Goal: Transaction & Acquisition: Purchase product/service

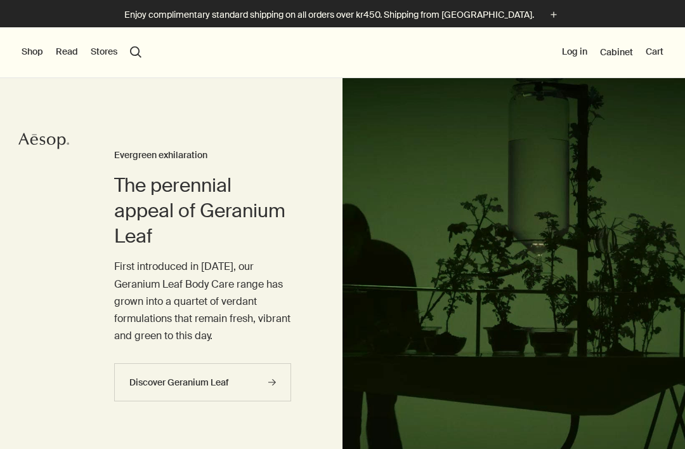
scroll to position [11, 0]
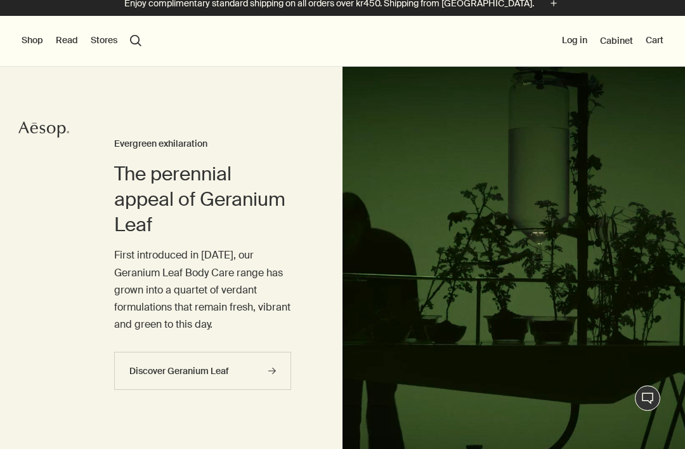
click at [41, 38] on button "Shop" at bounding box center [33, 40] width 22 height 13
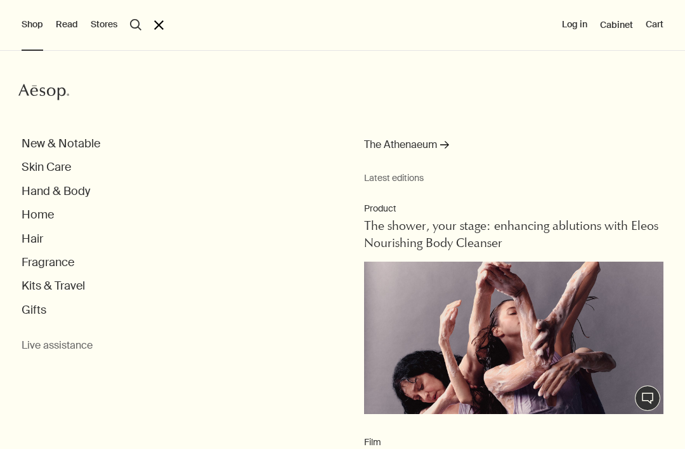
click at [38, 166] on button "Skin Care" at bounding box center [47, 167] width 50 height 15
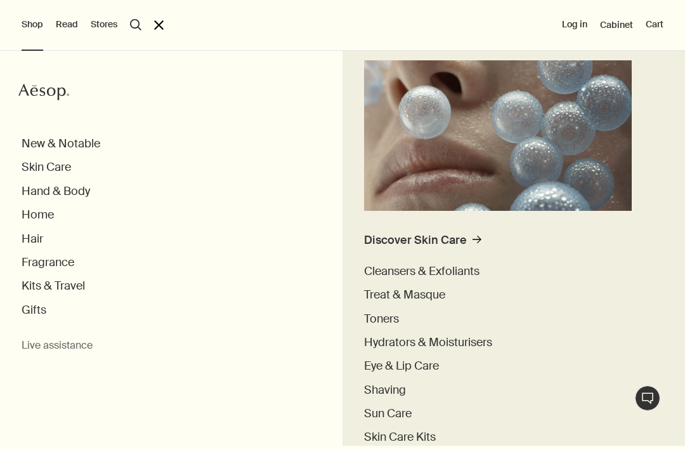
scroll to position [131, 0]
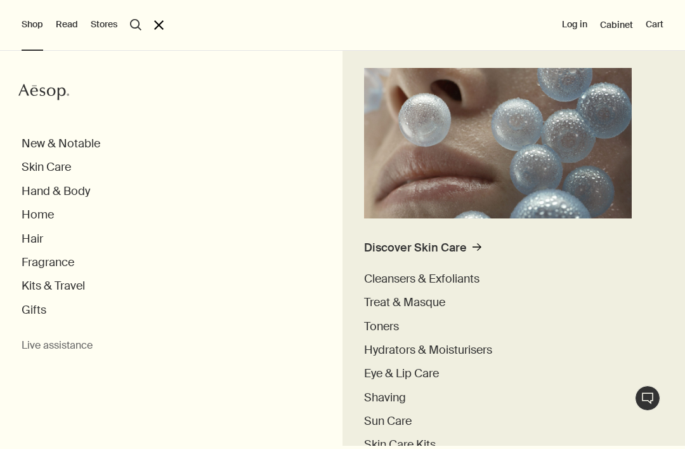
click at [68, 194] on button "Hand & Body" at bounding box center [56, 191] width 69 height 15
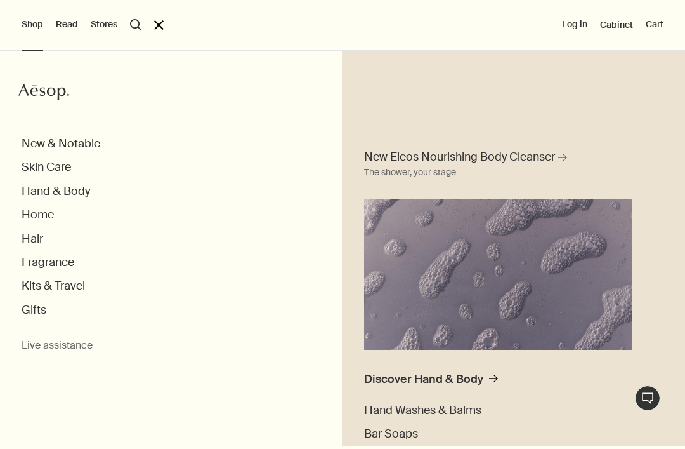
click at [390, 377] on div "Discover Hand & Body" at bounding box center [423, 379] width 119 height 15
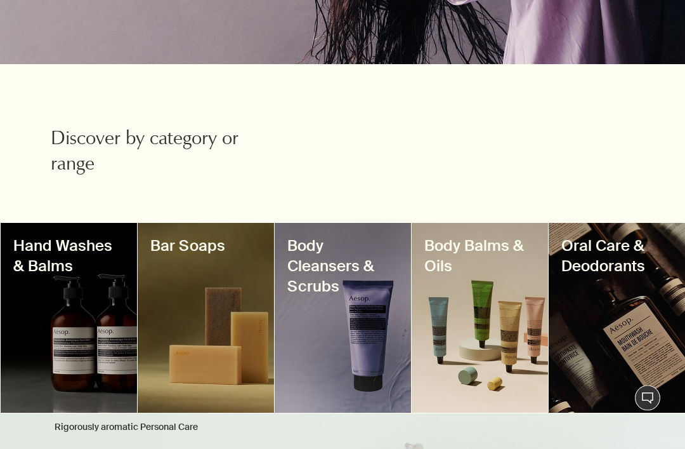
scroll to position [355, 0]
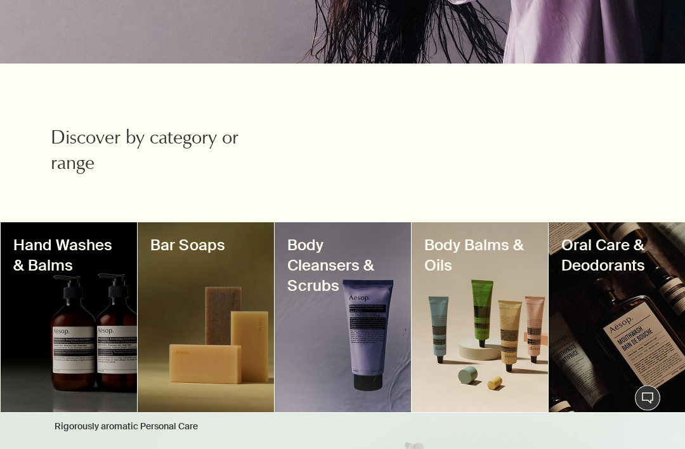
click at [340, 312] on div at bounding box center [343, 318] width 136 height 190
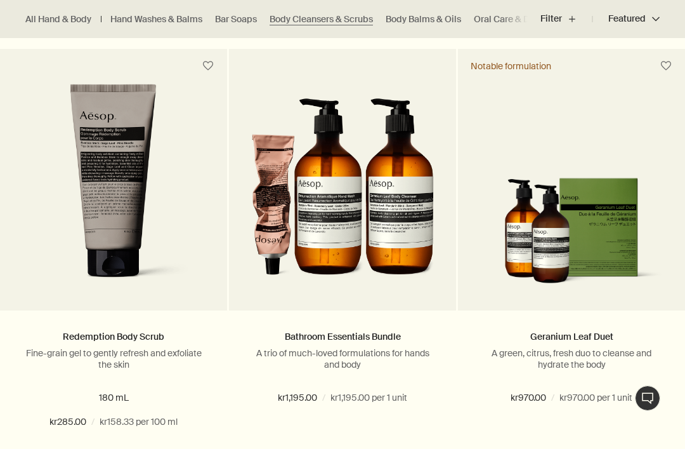
scroll to position [1243, 0]
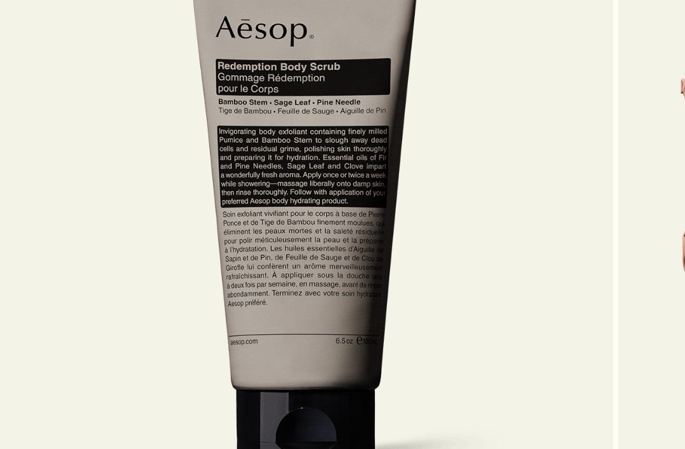
click at [201, 105] on img at bounding box center [113, 176] width 175 height 208
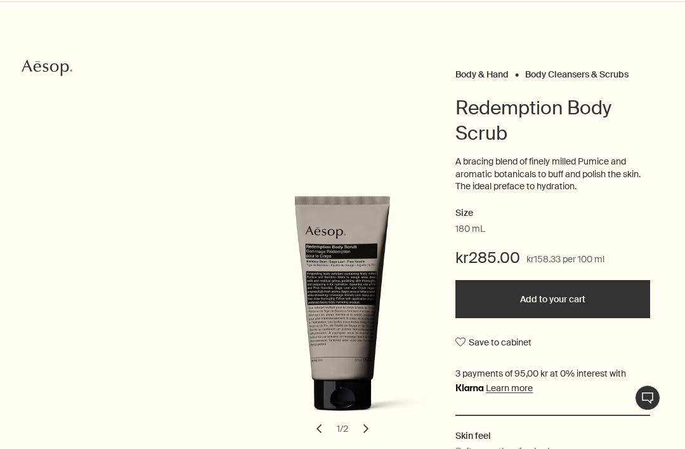
scroll to position [76, 0]
click at [572, 294] on button "Add to your cart" at bounding box center [553, 299] width 195 height 38
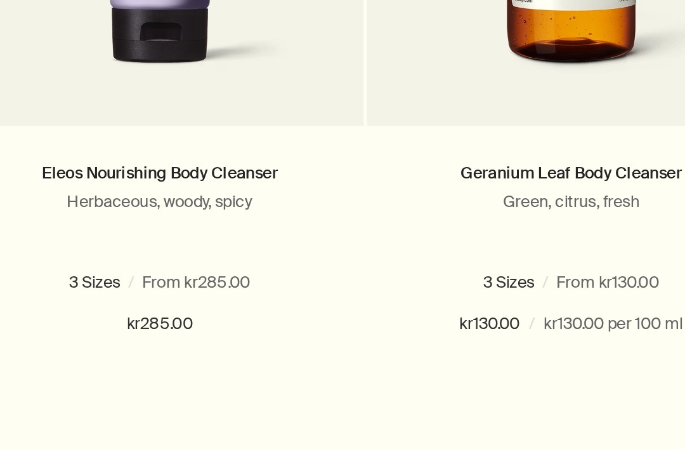
scroll to position [419, 0]
click at [112, 383] on button "Add Add to your cart" at bounding box center [113, 402] width 227 height 38
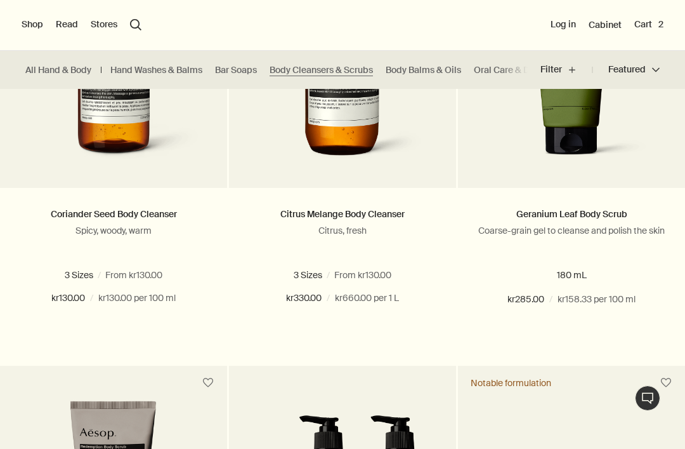
scroll to position [915, 0]
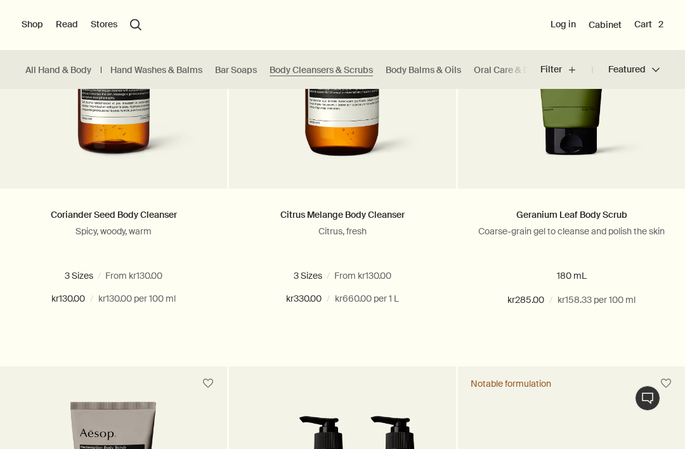
click at [416, 364] on button "Add Add to your cart" at bounding box center [342, 345] width 227 height 38
click at [442, 67] on link "Body Balms & Oils" at bounding box center [424, 70] width 76 height 12
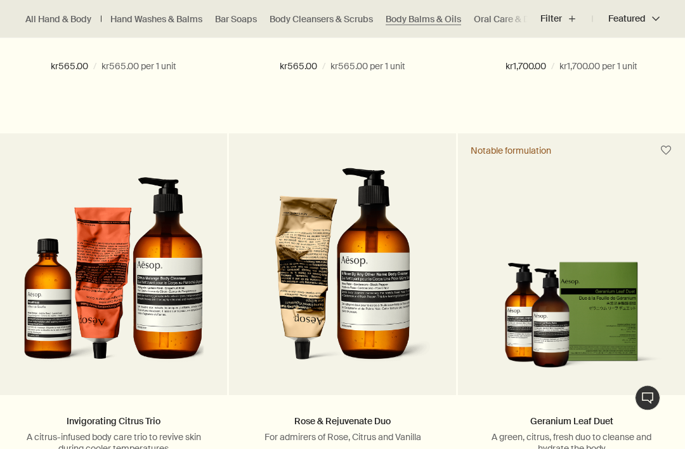
scroll to position [2002, 0]
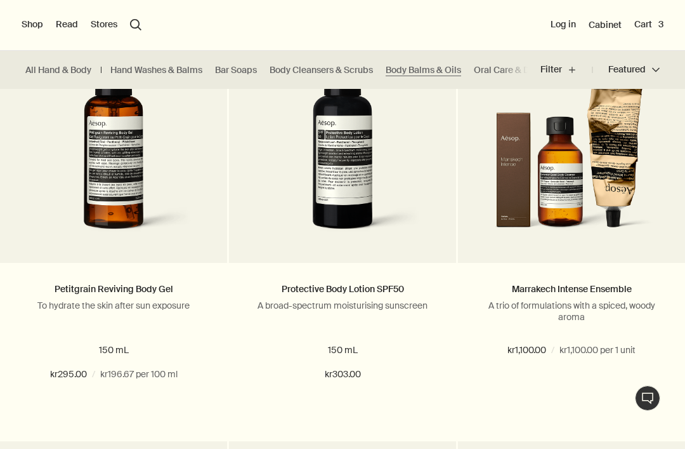
click at [509, 69] on link "Oral Care & Deodorants" at bounding box center [523, 70] width 98 height 12
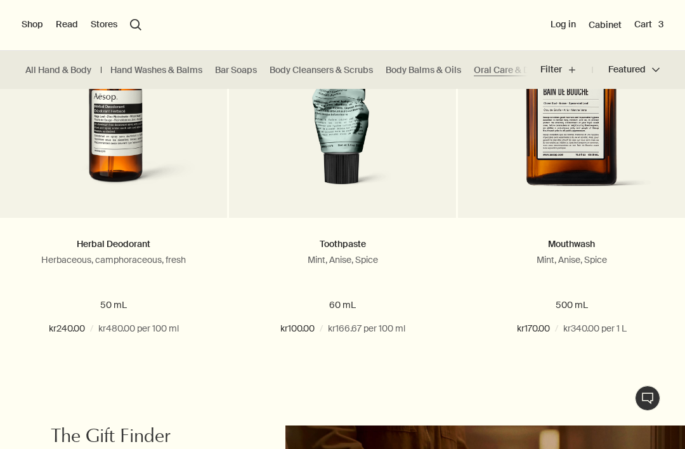
click at [39, 25] on button "Shop" at bounding box center [33, 24] width 22 height 13
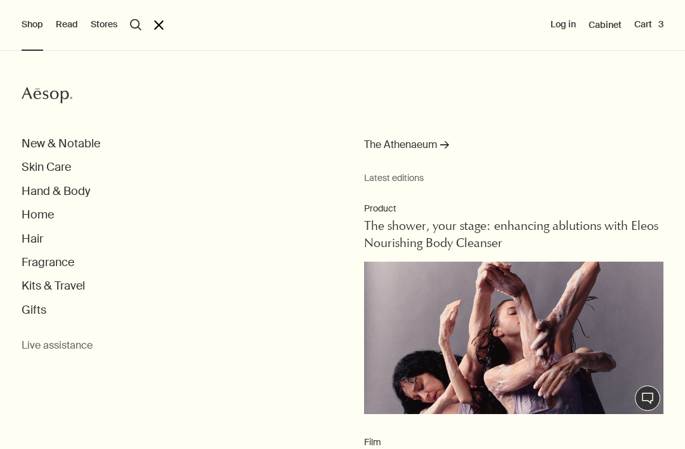
click at [74, 284] on button "Kits & Travel" at bounding box center [53, 286] width 63 height 15
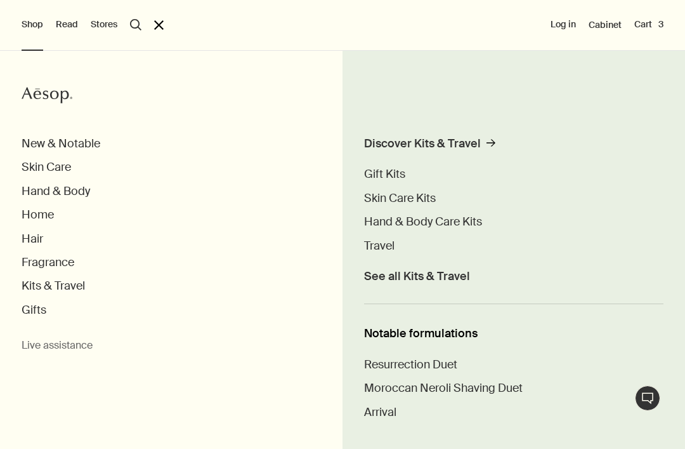
click at [420, 198] on span "Skin Care Kits" at bounding box center [400, 197] width 72 height 15
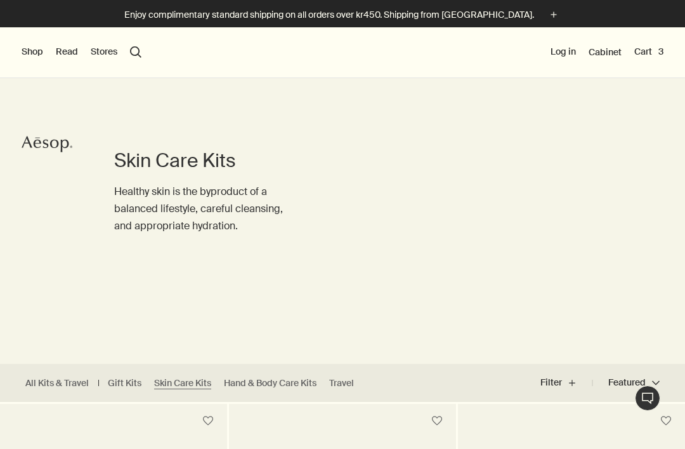
click at [29, 55] on button "Shop" at bounding box center [33, 52] width 22 height 13
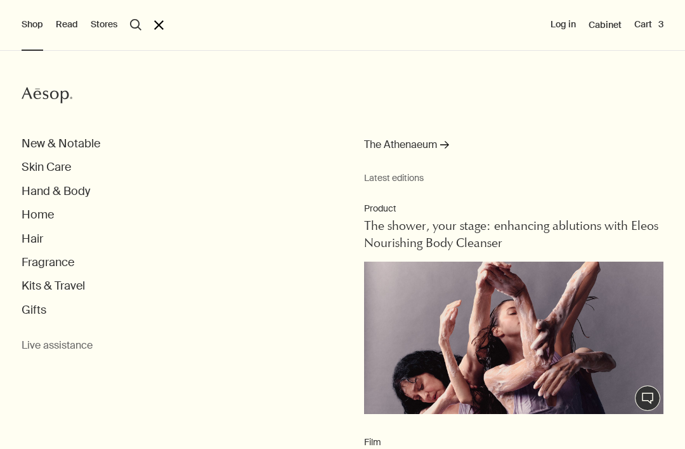
click at [95, 182] on ul "New & Notable Skin Care Hand & Body Home Hair Fragrance Kits & Travel Gifts" at bounding box center [354, 226] width 664 height 181
click at [85, 191] on button "Hand & Body" at bounding box center [56, 191] width 69 height 15
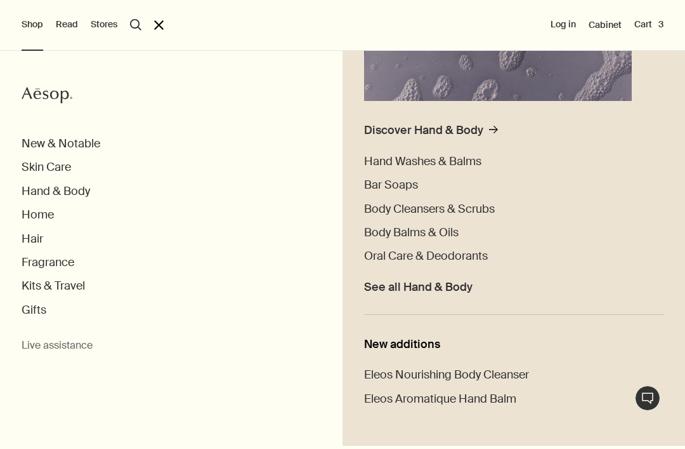
scroll to position [249, 0]
click at [445, 228] on span "Body Balms & Oils" at bounding box center [411, 232] width 95 height 15
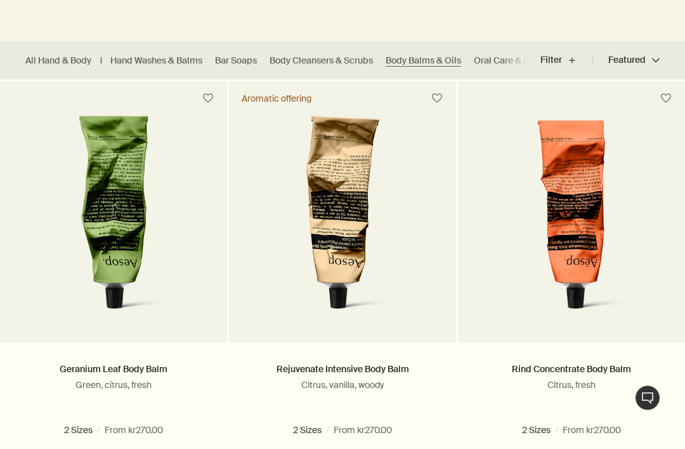
scroll to position [322, 0]
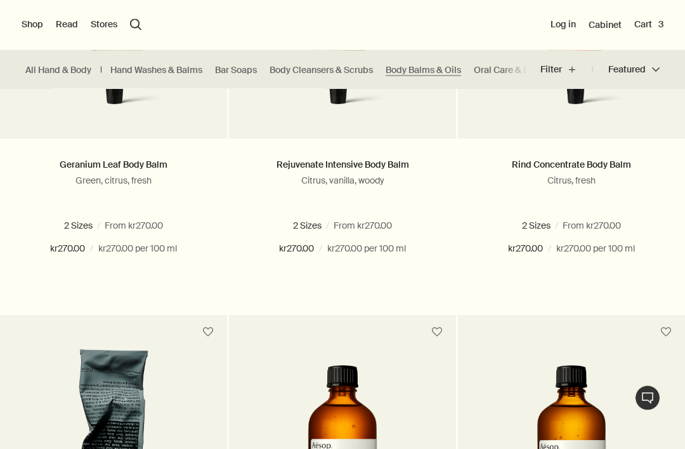
click at [357, 224] on span at bounding box center [354, 226] width 8 height 8
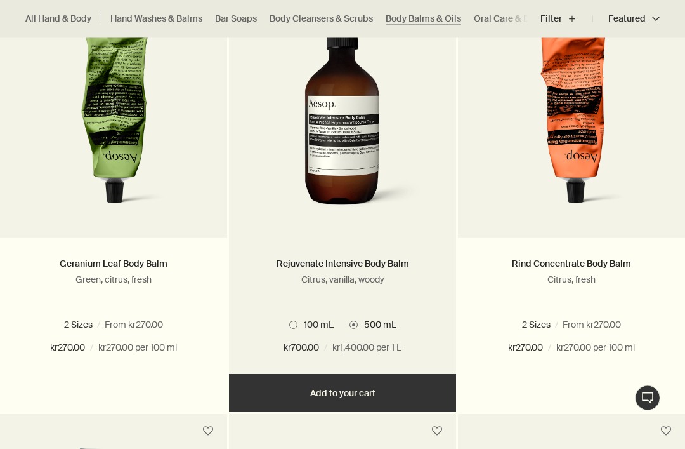
scroll to position [428, 0]
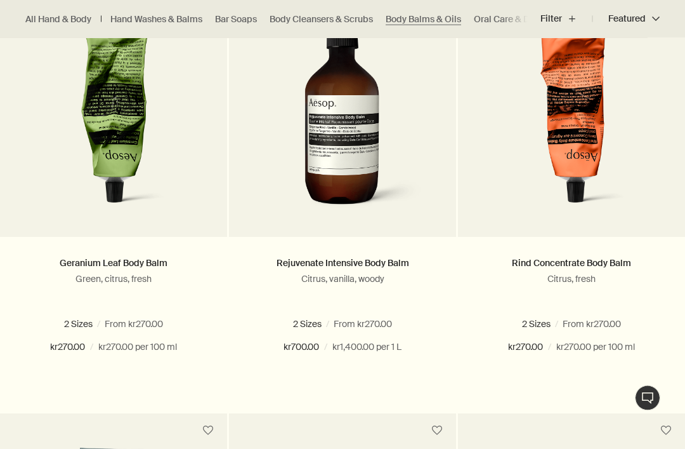
click at [362, 392] on button "Add Add to your cart" at bounding box center [342, 393] width 227 height 38
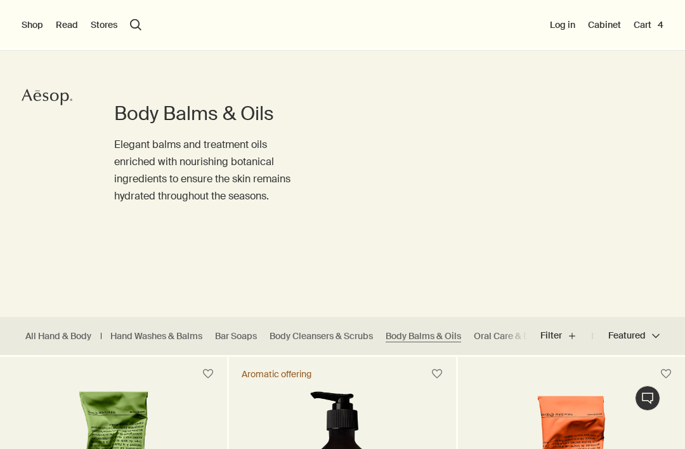
scroll to position [39, 0]
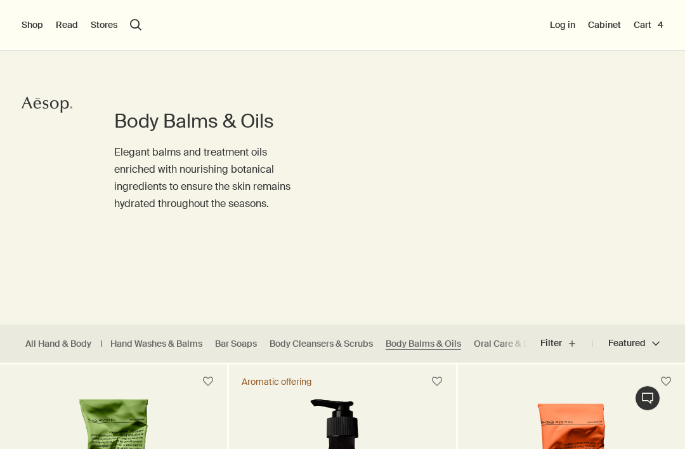
click at [650, 22] on button "Cart 4" at bounding box center [649, 24] width 30 height 13
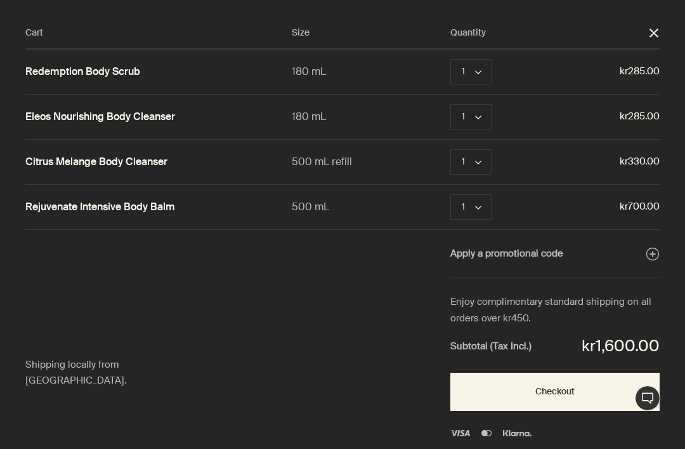
scroll to position [0, 0]
click at [475, 121] on button "1 chevron" at bounding box center [471, 116] width 41 height 25
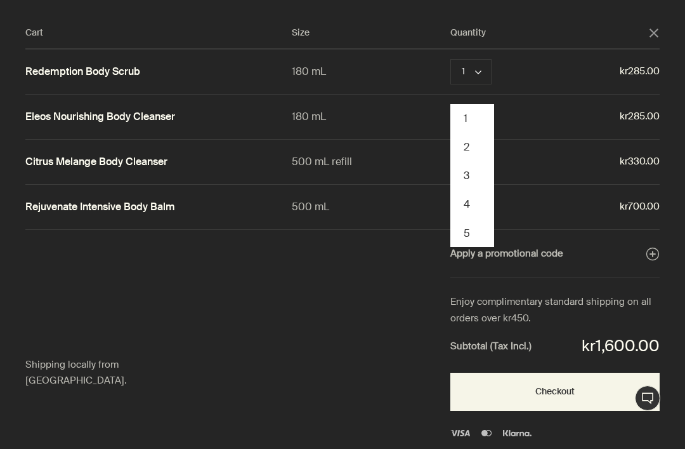
click at [534, 119] on button "Remove" at bounding box center [528, 116] width 34 height 15
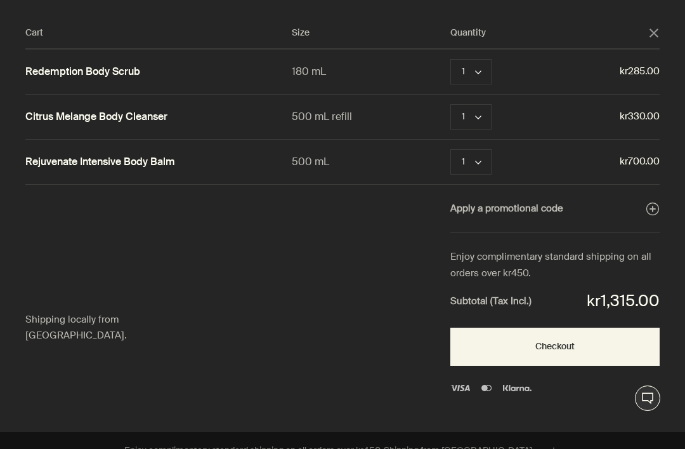
click at [651, 37] on button "close" at bounding box center [654, 32] width 11 height 11
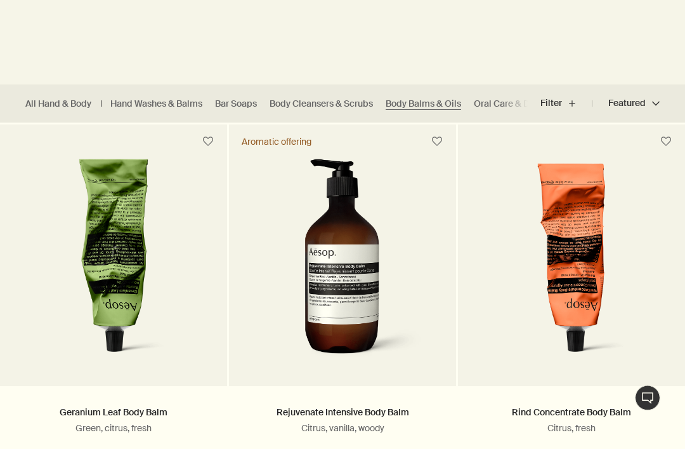
scroll to position [279, 0]
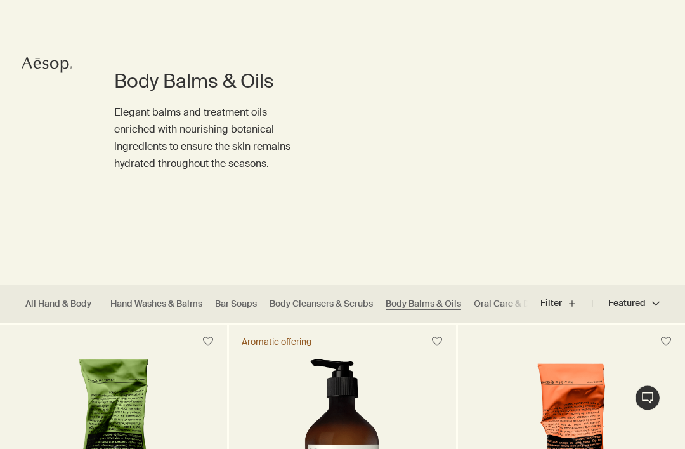
click at [345, 300] on link "Body Cleansers & Scrubs" at bounding box center [321, 304] width 103 height 12
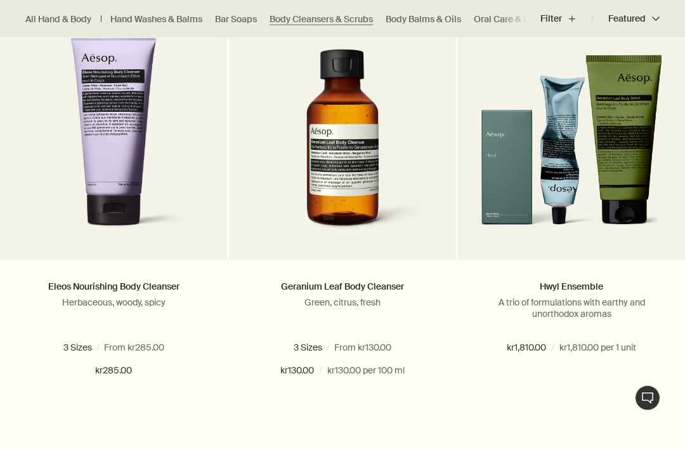
scroll to position [405, 0]
click at [127, 342] on span "500 mL" at bounding box center [107, 346] width 39 height 11
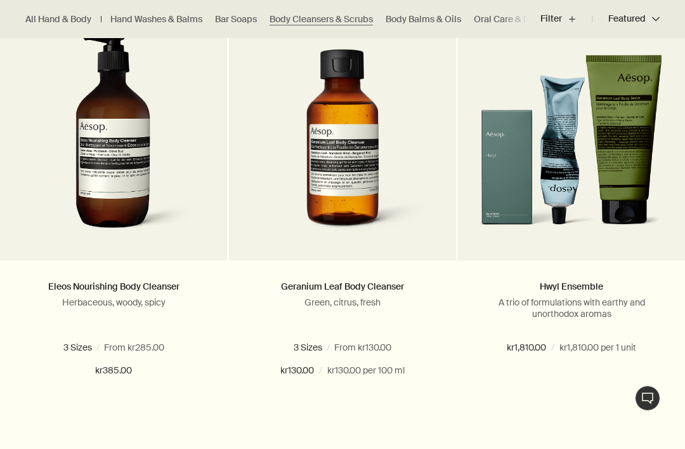
click at [141, 433] on button "Add Add to your cart" at bounding box center [113, 416] width 227 height 38
click at [647, 16] on button "Featured Featured chevron" at bounding box center [626, 19] width 67 height 30
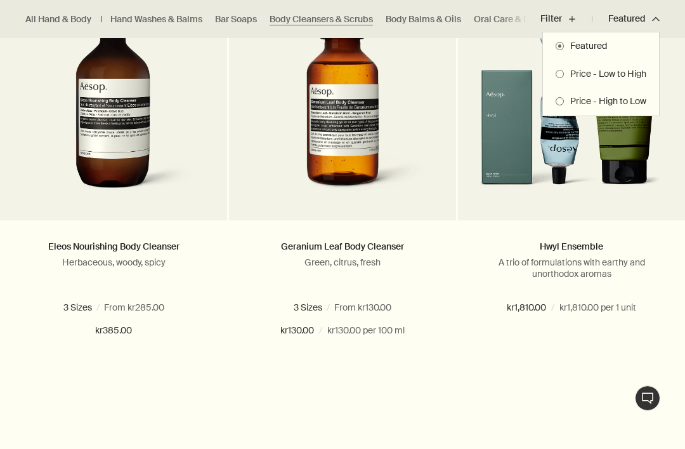
scroll to position [446, 0]
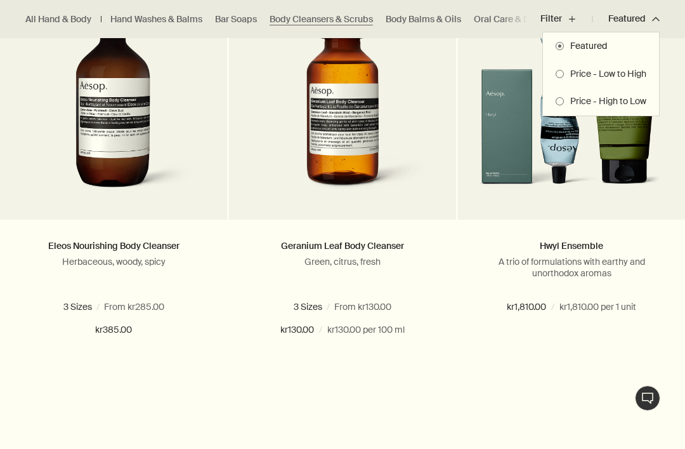
click at [156, 258] on div at bounding box center [342, 224] width 685 height 449
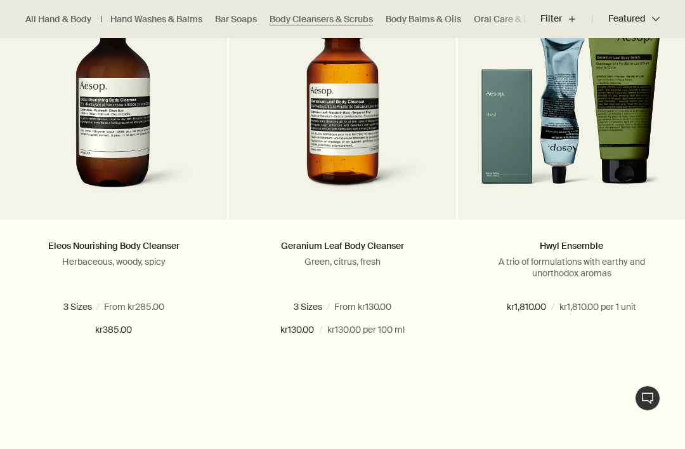
click at [141, 394] on button "Added Added to your cart Add Add to your cart" at bounding box center [113, 375] width 227 height 38
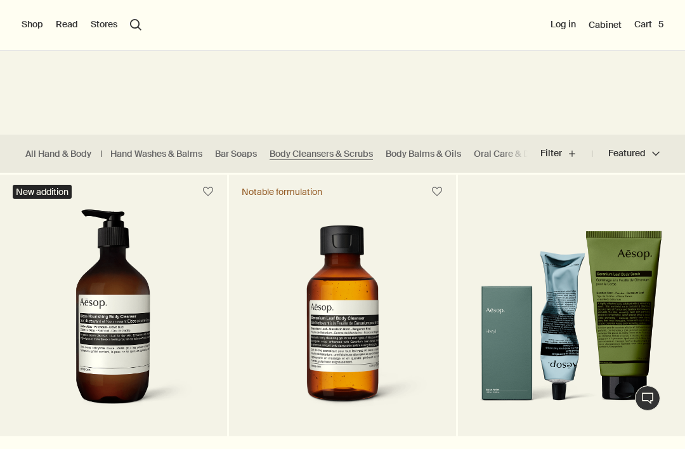
scroll to position [227, 0]
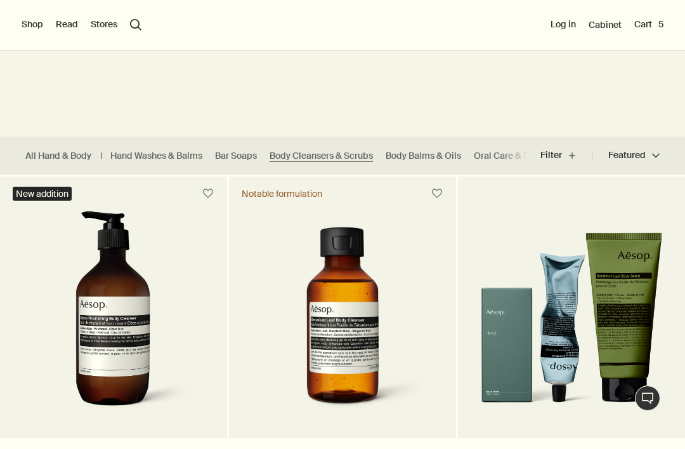
click at [644, 25] on button "Cart 5" at bounding box center [649, 24] width 29 height 13
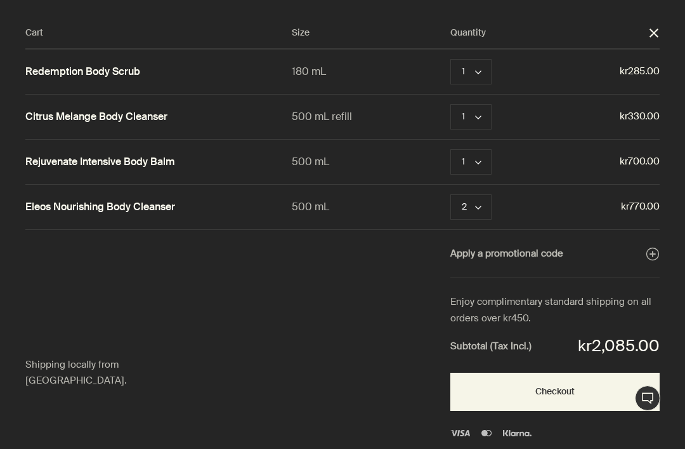
scroll to position [0, 0]
click at [529, 72] on button "Remove" at bounding box center [528, 71] width 34 height 15
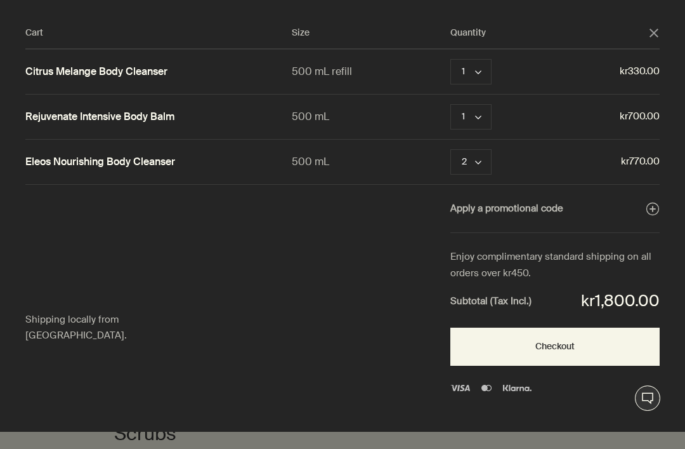
click at [649, 21] on div "Cart Size Quantity close Citrus Melange Body Cleanser 500 mL refill 1 chevron R…" at bounding box center [355, 216] width 711 height 432
click at [649, 37] on button "close" at bounding box center [654, 32] width 11 height 11
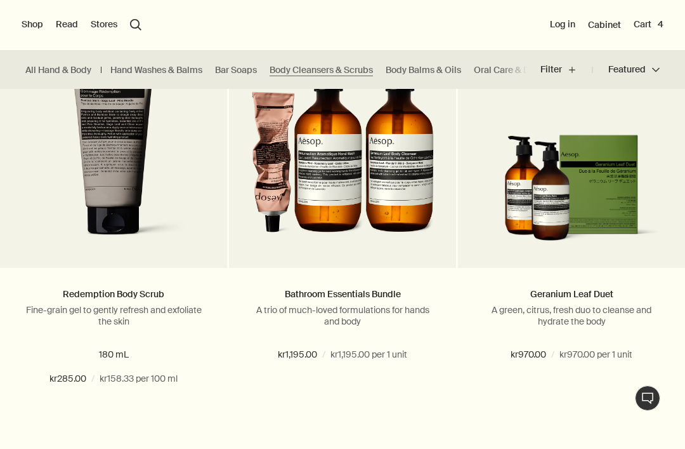
scroll to position [1274, 0]
click at [152, 445] on button "Add Add to your cart" at bounding box center [113, 426] width 227 height 38
click at [646, 29] on button "Cart 5" at bounding box center [649, 24] width 29 height 13
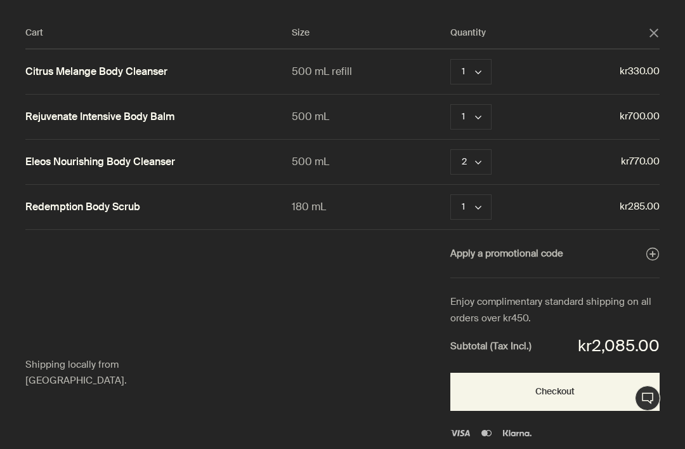
click at [165, 71] on link "Citrus Melange Body Cleanser" at bounding box center [96, 71] width 142 height 13
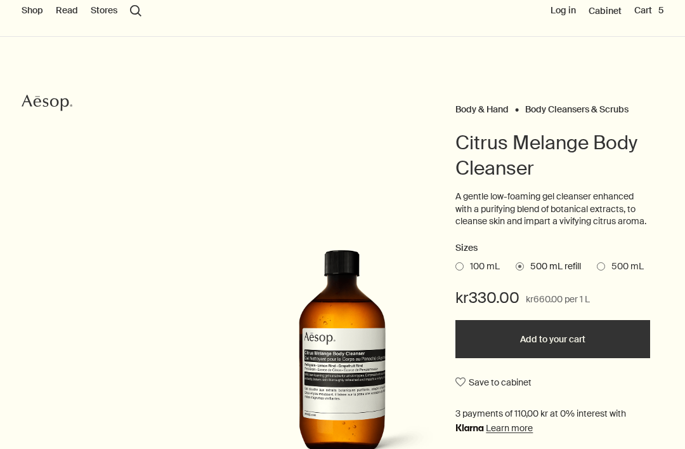
scroll to position [44, 0]
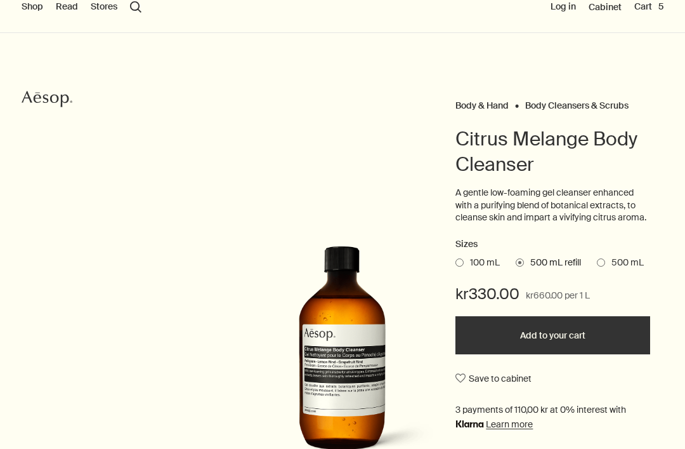
click at [605, 259] on span at bounding box center [601, 263] width 8 height 8
click at [597, 259] on input "500 mL" at bounding box center [597, 261] width 0 height 8
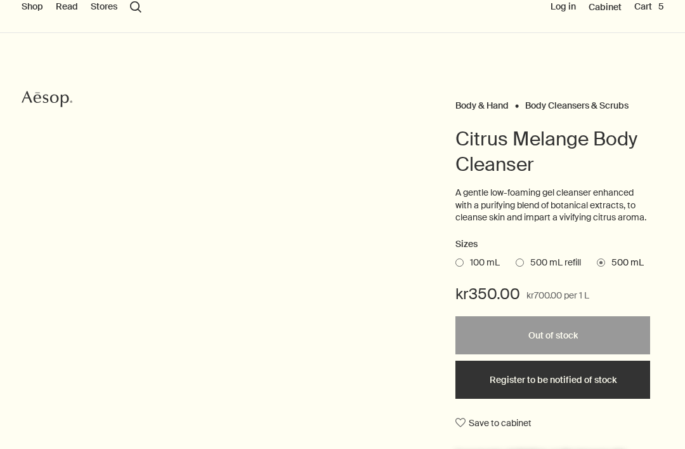
scroll to position [45, 0]
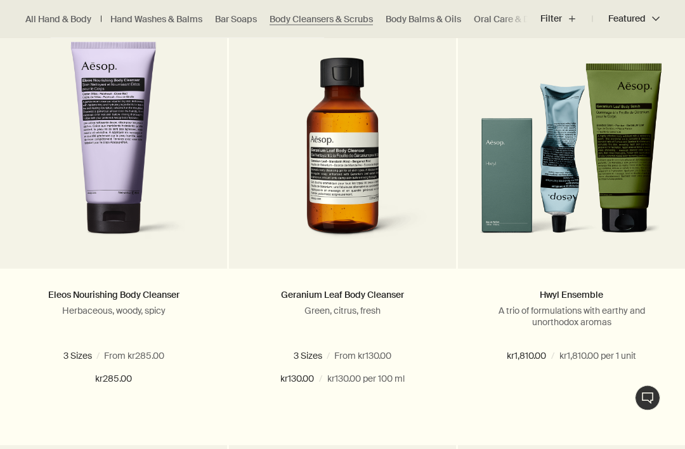
scroll to position [397, 0]
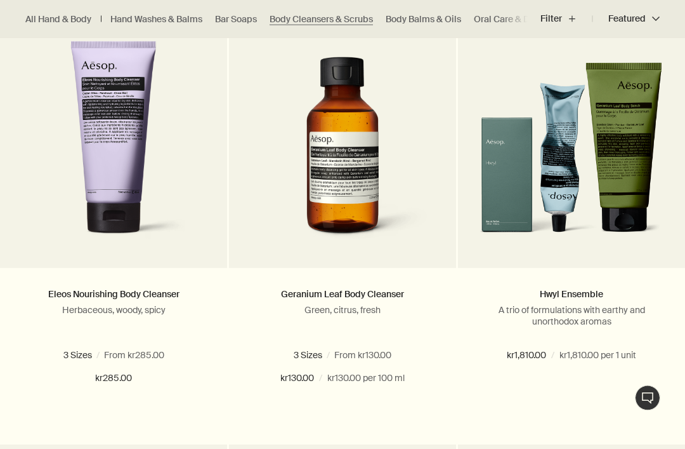
click at [399, 361] on span "500 mL" at bounding box center [418, 355] width 39 height 11
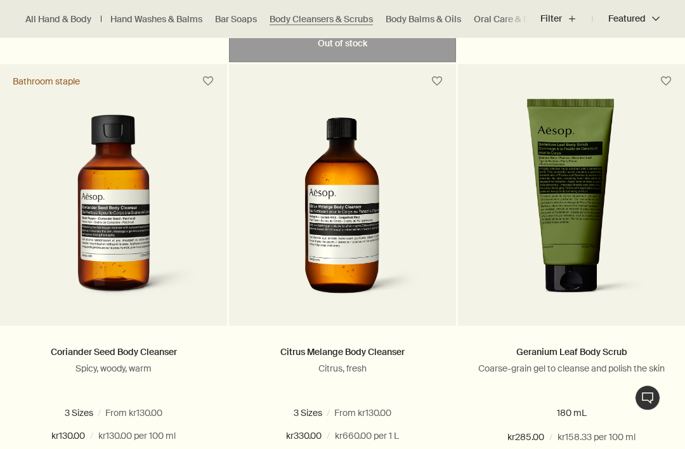
scroll to position [778, 0]
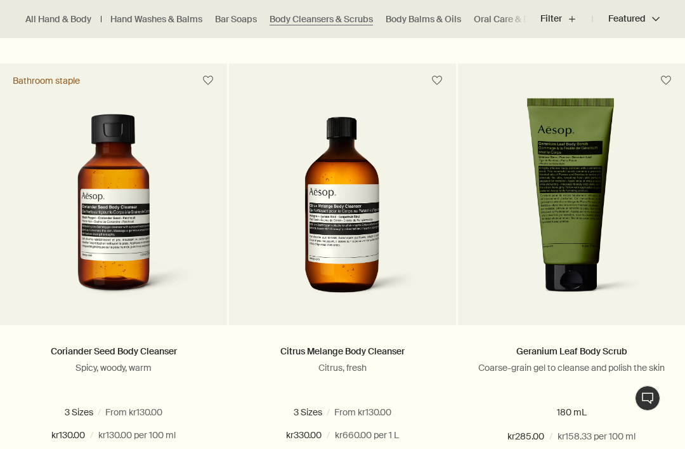
click at [169, 418] on span "500 mL" at bounding box center [188, 411] width 39 height 11
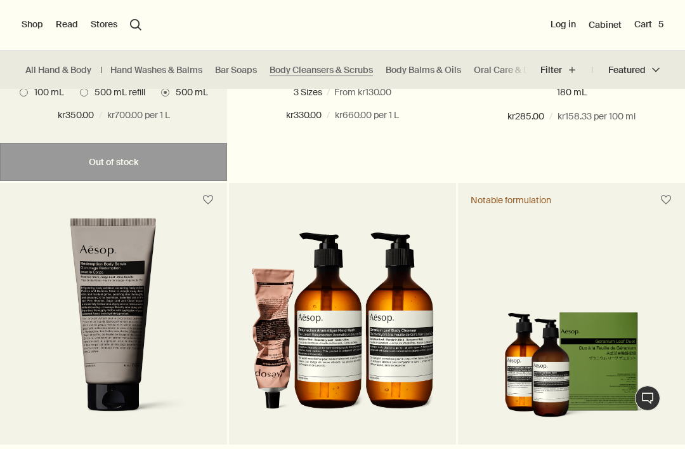
scroll to position [1097, 0]
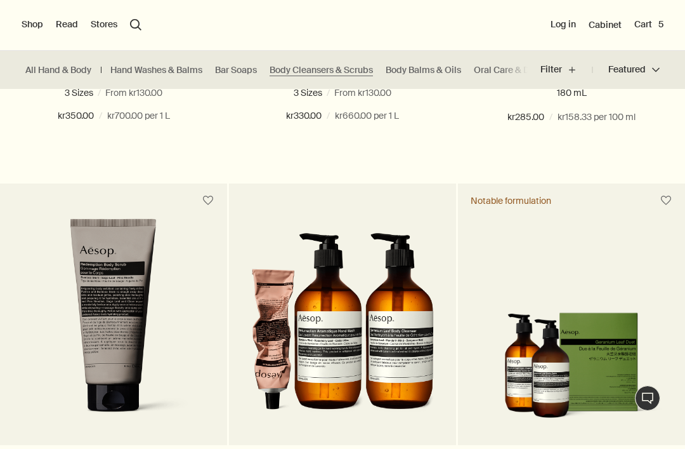
click at [647, 25] on button "Cart 5" at bounding box center [649, 24] width 29 height 13
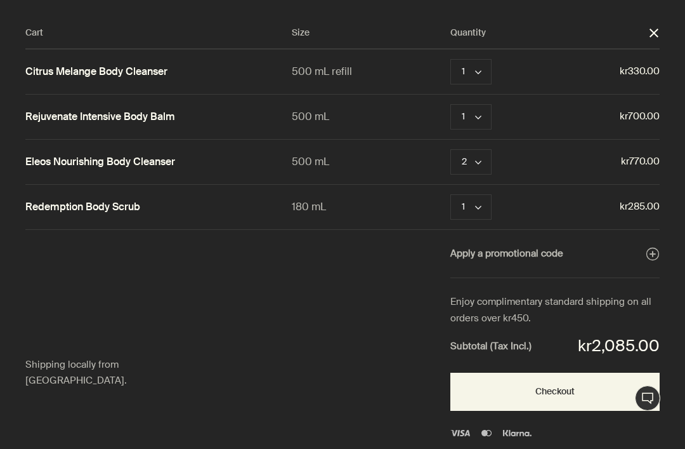
scroll to position [0, 0]
click at [479, 162] on icon "chevron" at bounding box center [478, 162] width 6 height 6
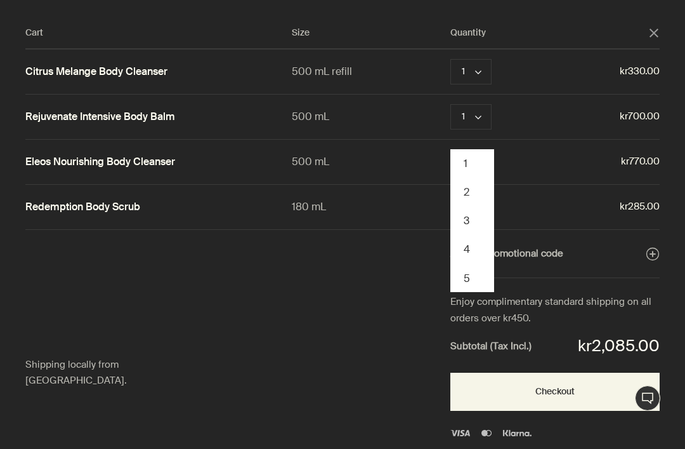
click at [466, 163] on button "1" at bounding box center [472, 163] width 41 height 29
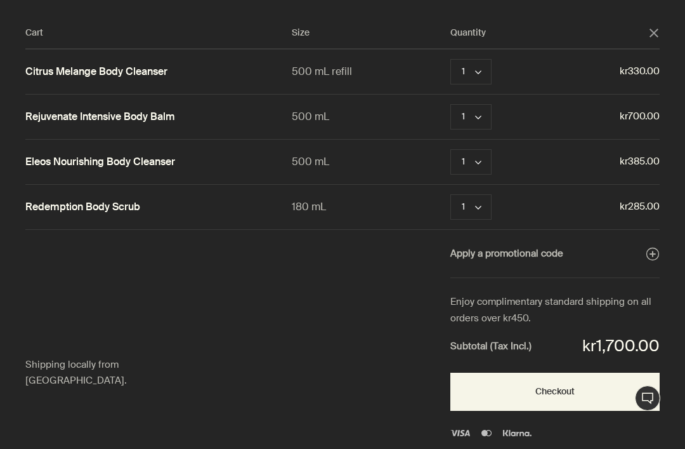
click at [526, 77] on button "Remove" at bounding box center [528, 71] width 34 height 15
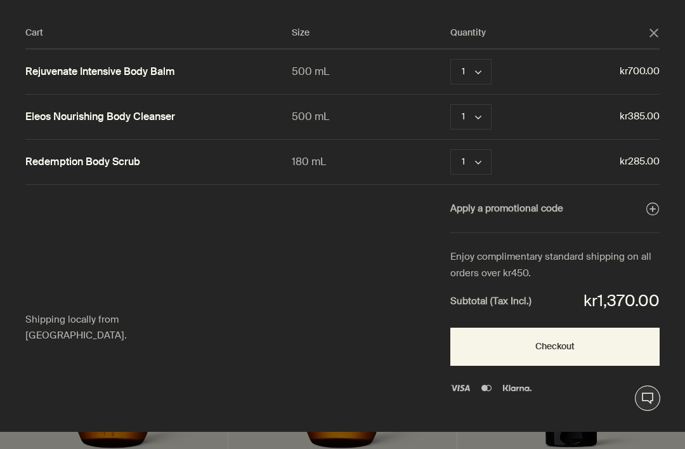
click at [161, 120] on link "Eleos Nourishing Body Cleanser" at bounding box center [100, 116] width 150 height 13
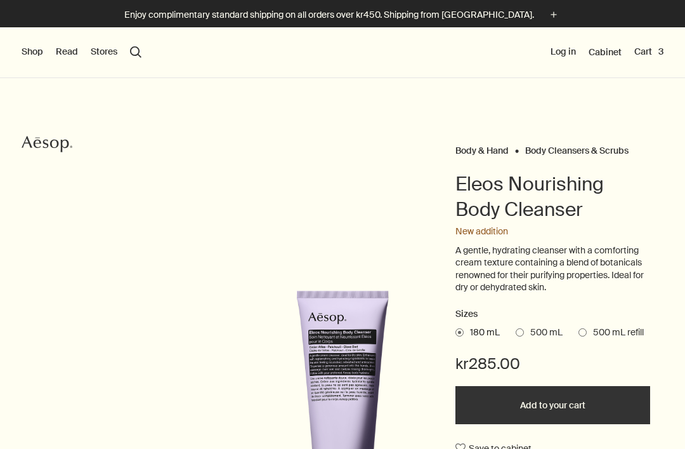
click at [648, 50] on button "Cart 3" at bounding box center [649, 52] width 29 height 13
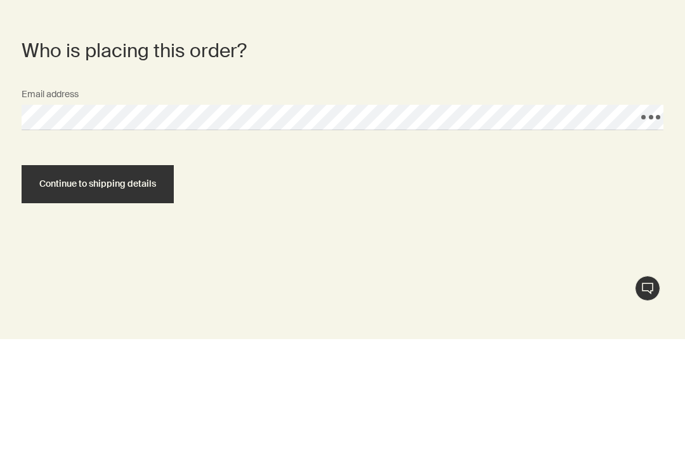
scroll to position [397, 0]
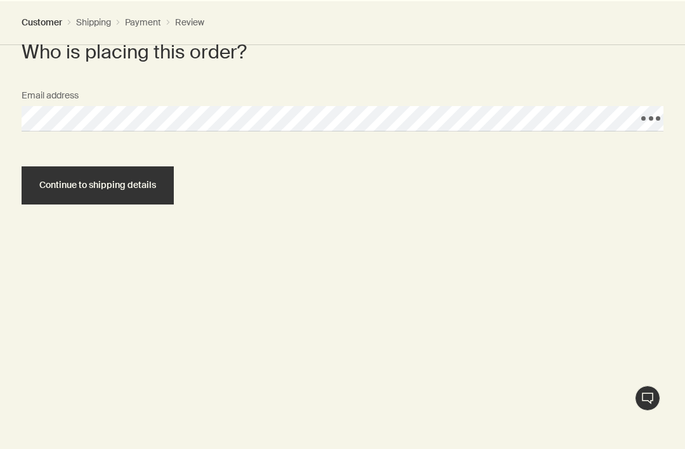
click at [155, 180] on span "Continue to shipping details" at bounding box center [97, 185] width 117 height 10
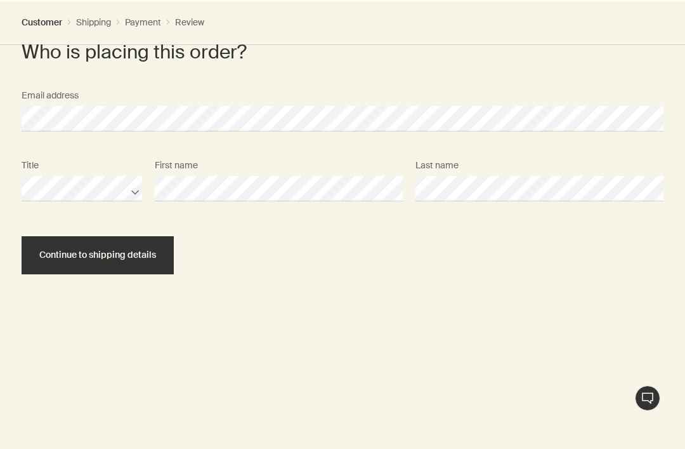
click at [152, 248] on button "Continue to shipping details" at bounding box center [98, 255] width 152 height 38
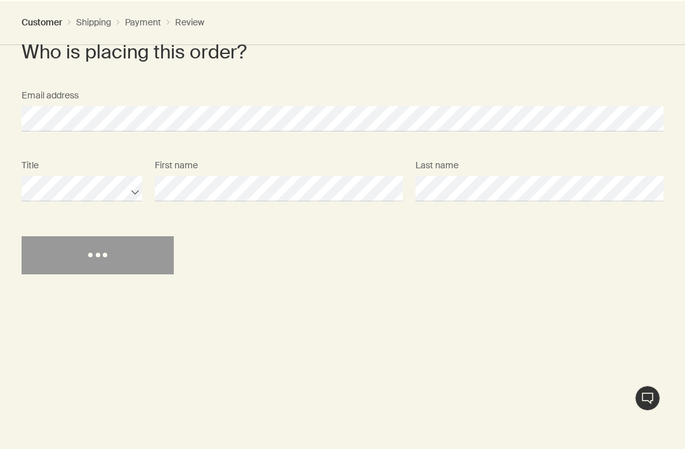
select select "DK"
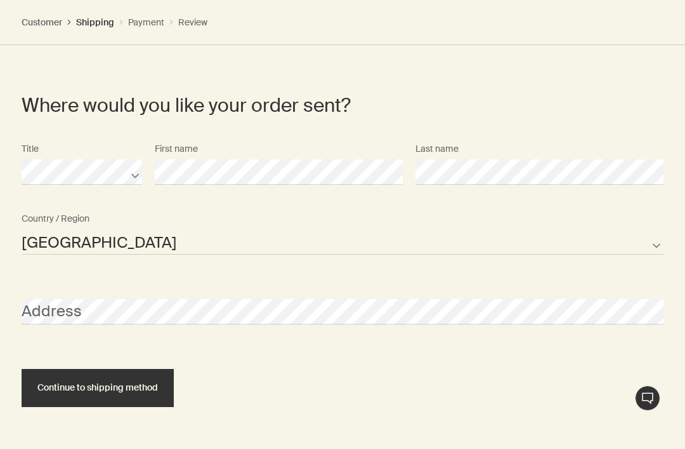
scroll to position [635, 0]
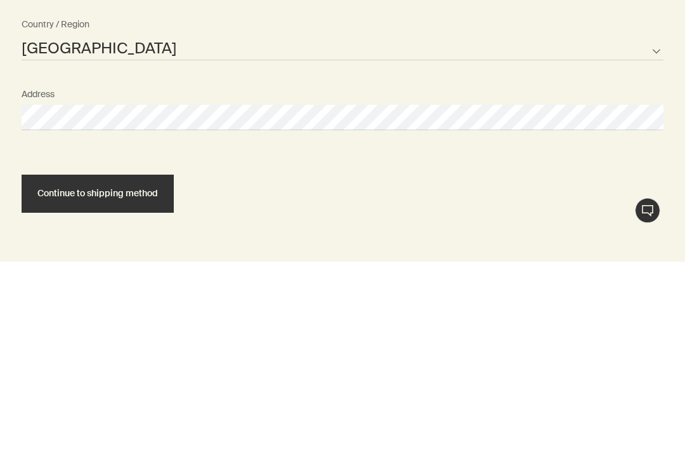
select select "DK"
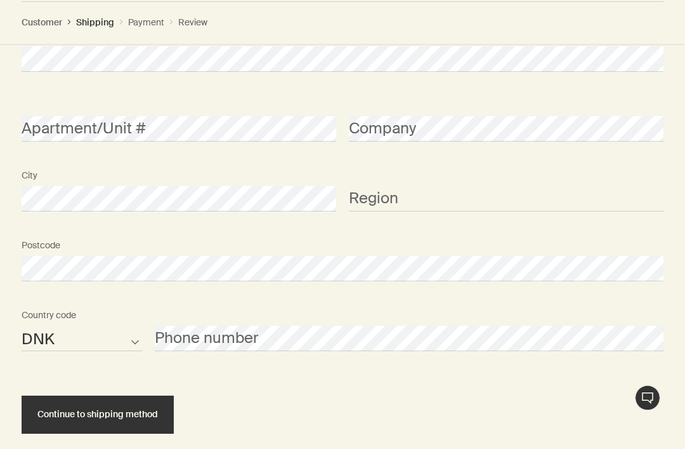
scroll to position [882, 0]
click at [129, 336] on select "AFG ALB DZA ASM AND AGO AIA ATA ATG ARG ARM ABW AUS AUT AZE BHS BHR BGD BRB BLR…" at bounding box center [82, 337] width 121 height 25
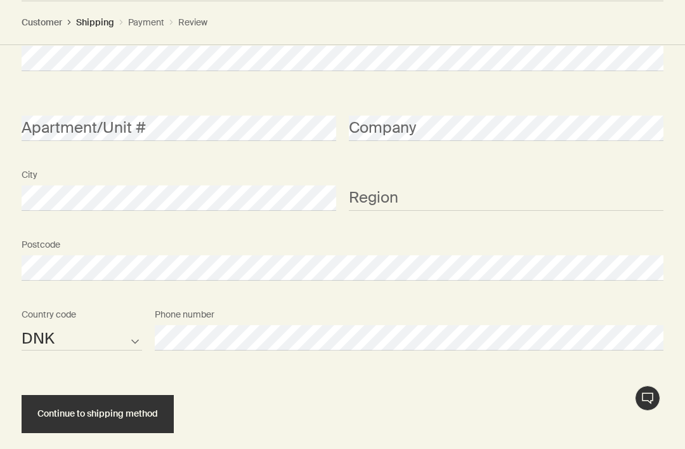
scroll to position [883, 0]
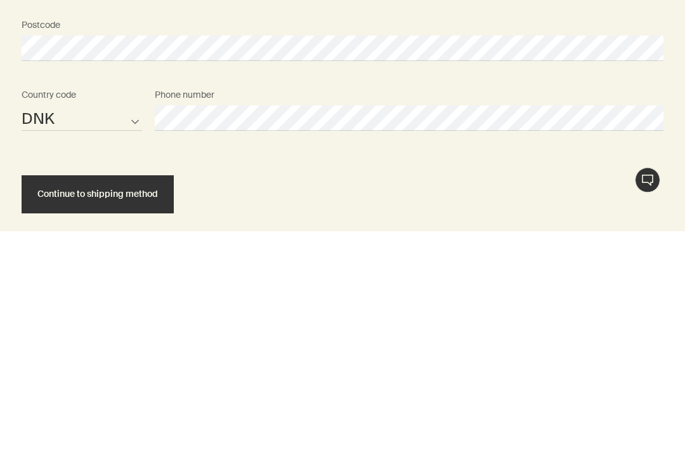
click at [54, 393] on button "Continue to shipping method" at bounding box center [98, 412] width 152 height 38
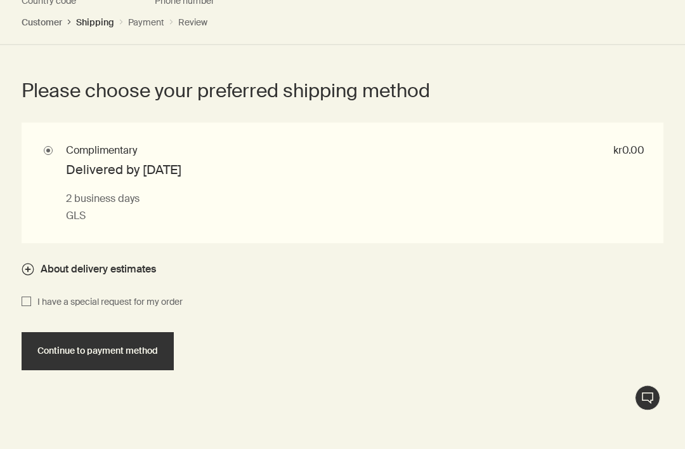
scroll to position [1196, 0]
click at [105, 349] on span "Continue to payment method" at bounding box center [97, 351] width 121 height 10
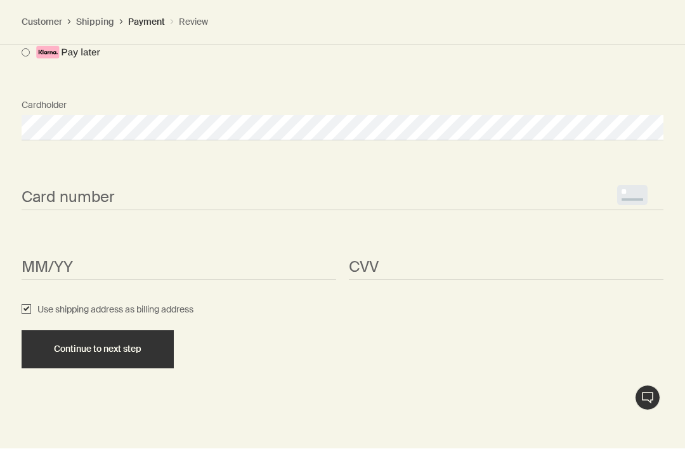
scroll to position [1111, 0]
